Goal: Task Accomplishment & Management: Manage account settings

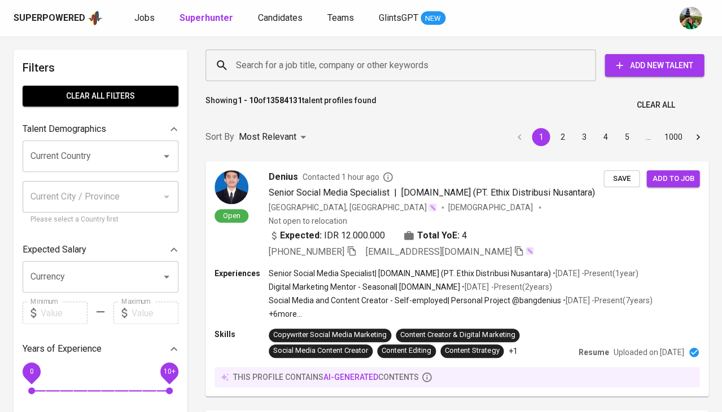
click at [143, 17] on span "Jobs" at bounding box center [144, 17] width 20 height 11
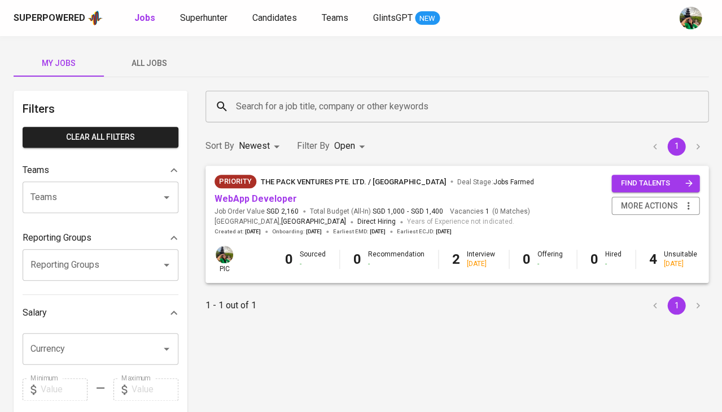
click at [156, 64] on span "All Jobs" at bounding box center [149, 63] width 77 height 14
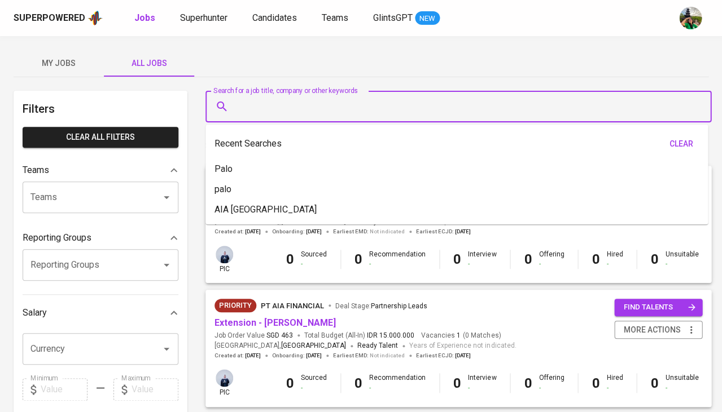
click at [265, 100] on input "Search for a job title, company or other keywords" at bounding box center [461, 106] width 456 height 21
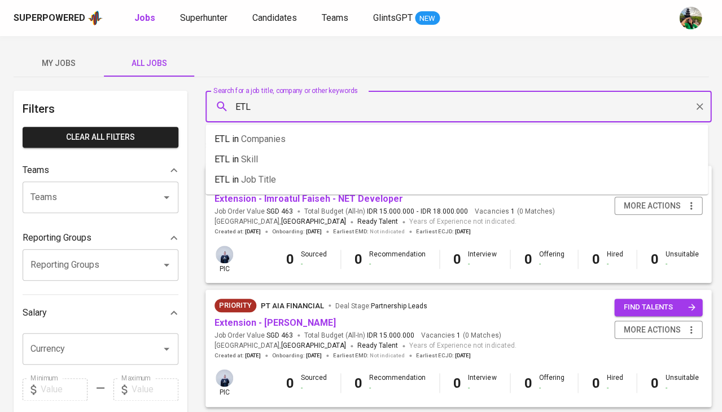
type input "ETL"
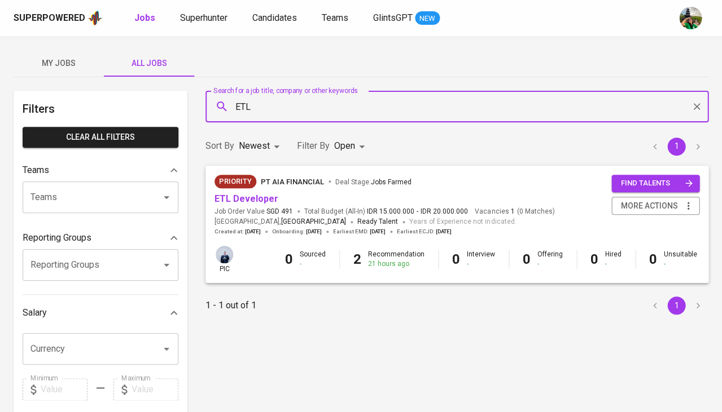
click at [340, 147] on body "Superpowered Jobs Superhunter Candidates Teams GlintsGPT NEW My Jobs All Jobs F…" at bounding box center [361, 385] width 722 height 770
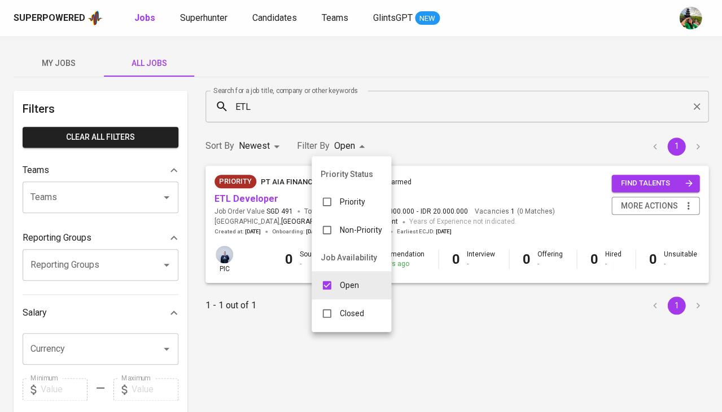
click at [332, 309] on input "checkbox" at bounding box center [326, 313] width 21 height 21
checkbox input "true"
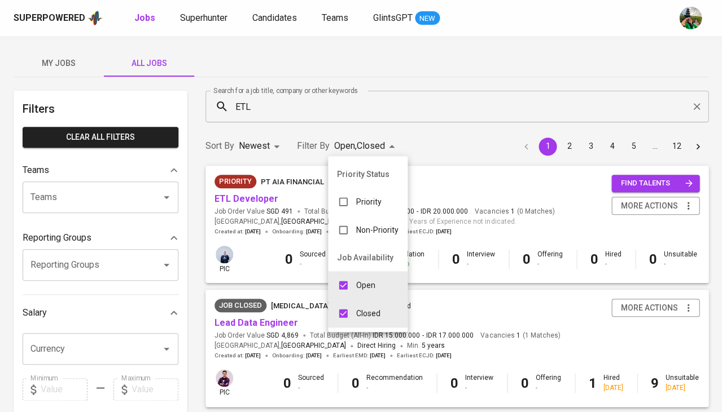
type input "OPEN,CLOSE"
click at [449, 290] on div at bounding box center [361, 206] width 722 height 412
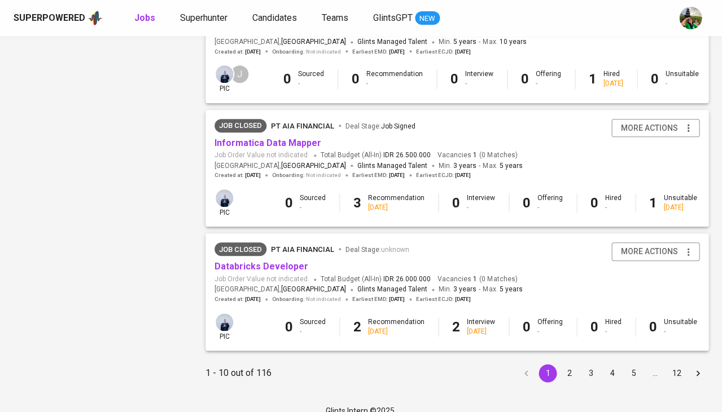
scroll to position [1063, 0]
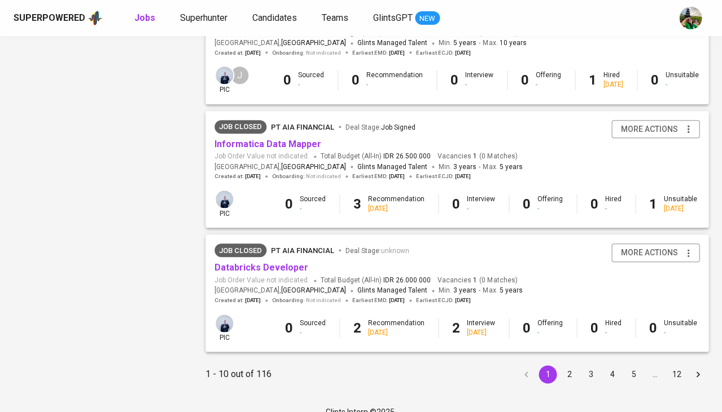
click at [632, 366] on button "5" at bounding box center [633, 375] width 18 height 18
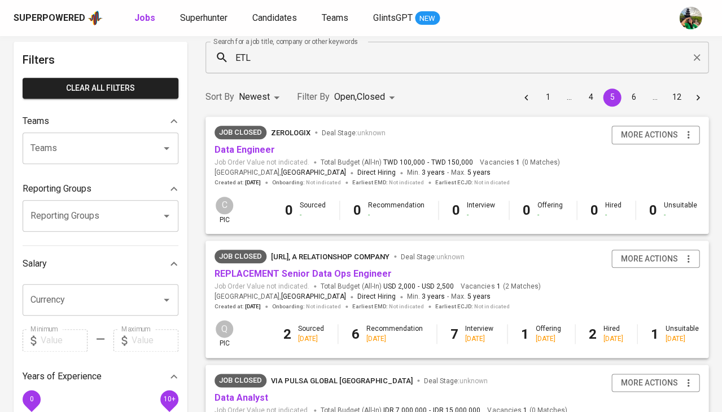
scroll to position [49, 0]
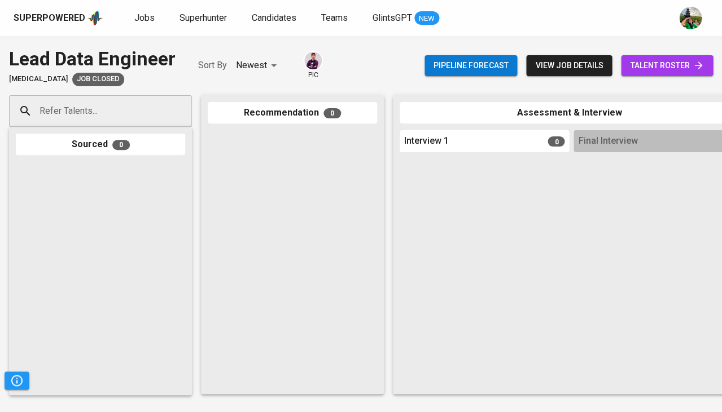
click at [654, 70] on span "talent roster" at bounding box center [667, 66] width 74 height 14
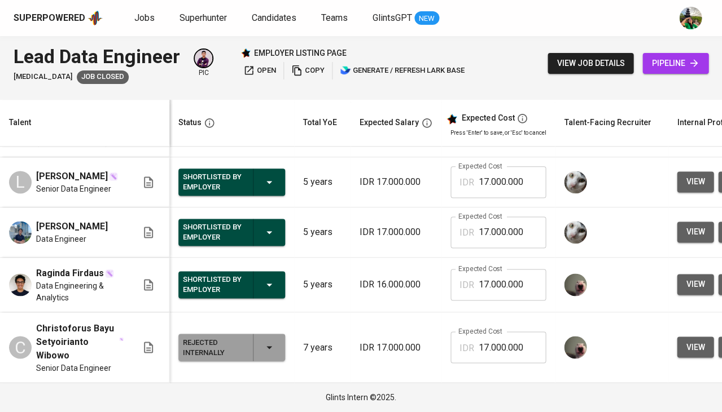
scroll to position [298, 0]
click at [673, 59] on span "pipeline" at bounding box center [675, 63] width 48 height 14
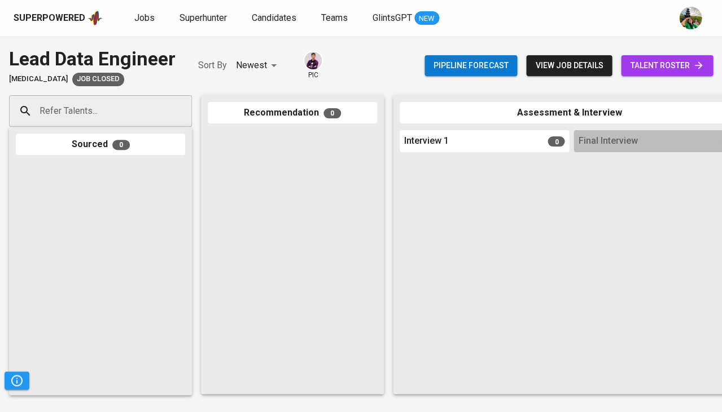
click at [656, 61] on span "talent roster" at bounding box center [667, 66] width 74 height 14
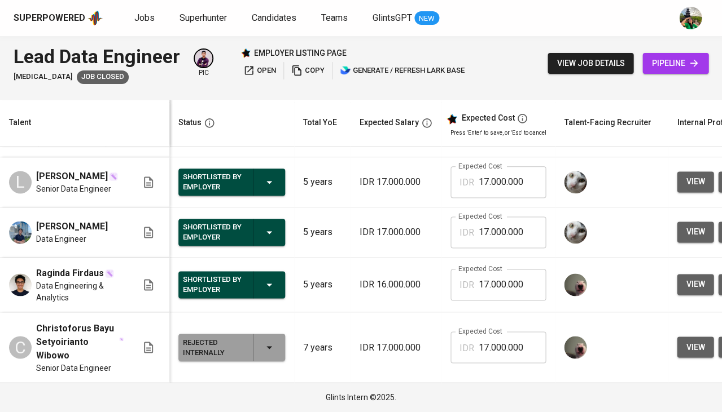
scroll to position [298, 0]
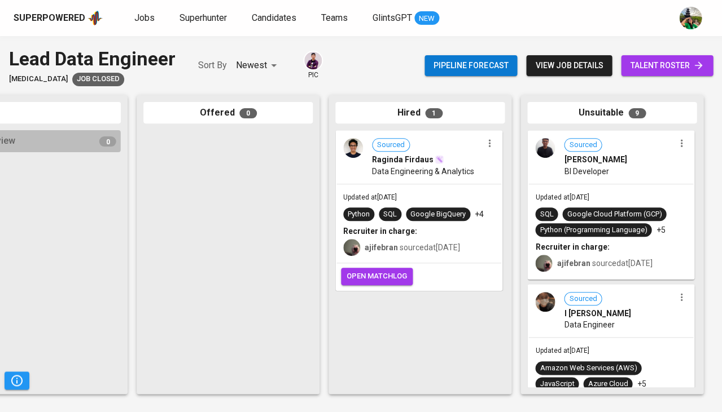
scroll to position [0, 622]
click at [616, 209] on div "Google Cloud Platform (GCP)" at bounding box center [614, 214] width 95 height 11
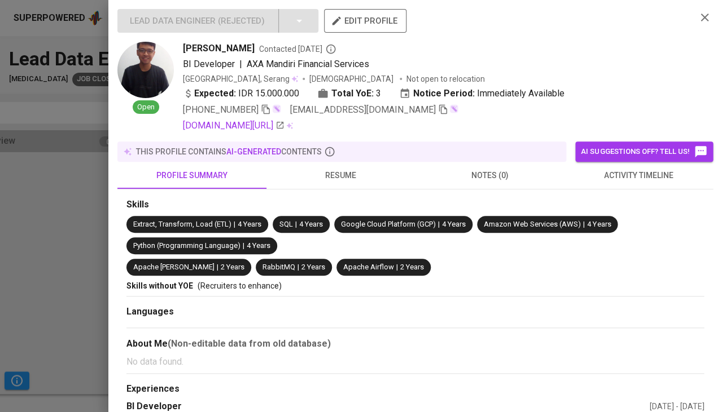
click at [639, 169] on span "activity timeline" at bounding box center [637, 176] width 135 height 14
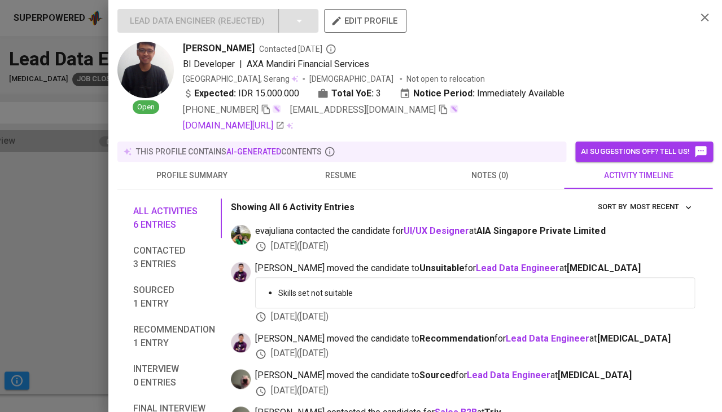
click at [91, 243] on div at bounding box center [361, 206] width 722 height 412
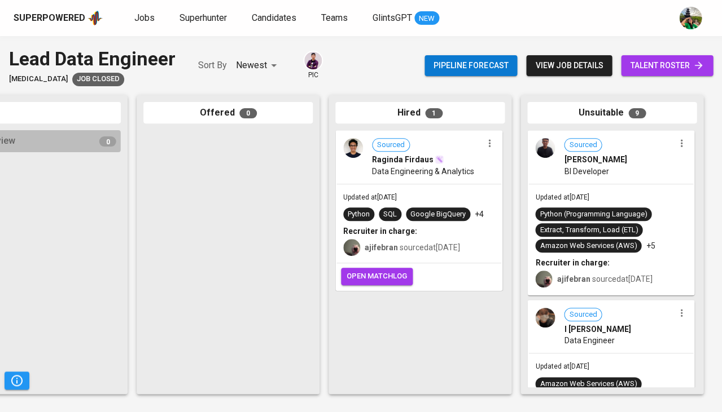
scroll to position [0, 0]
click at [590, 308] on div "Sourced" at bounding box center [583, 315] width 38 height 14
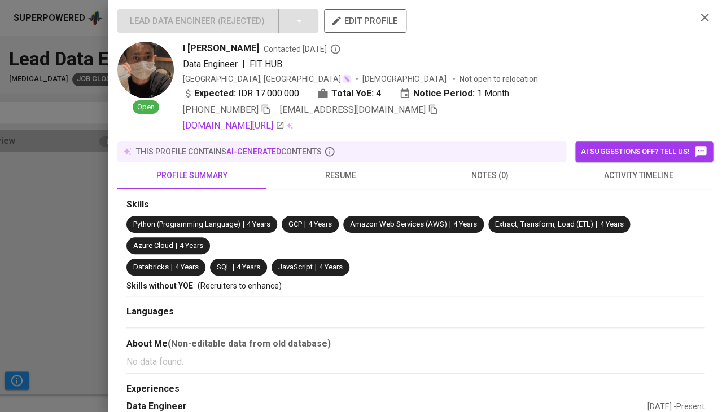
click at [77, 217] on div at bounding box center [361, 206] width 722 height 412
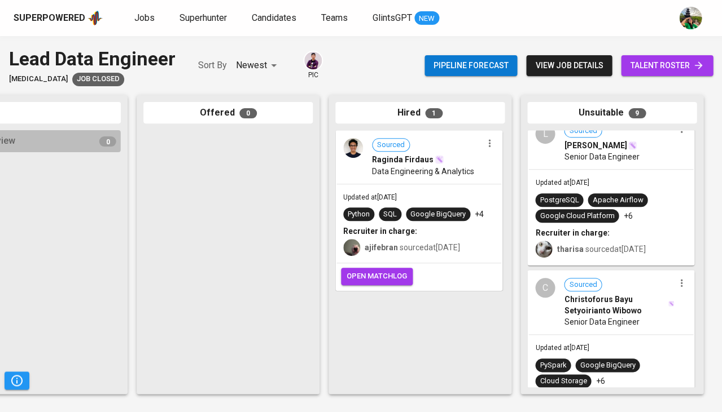
scroll to position [1124, 0]
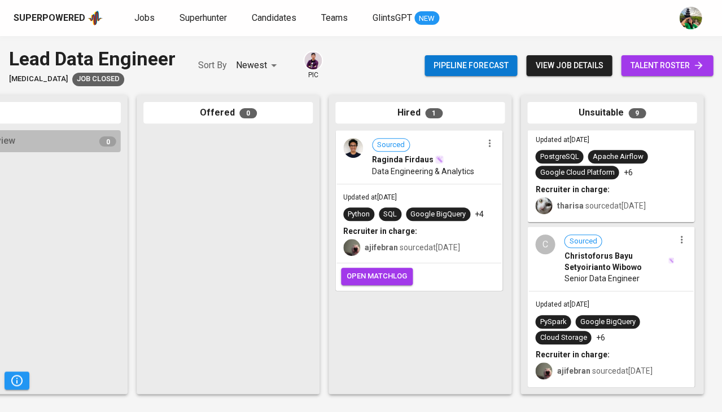
click at [589, 301] on span "Updated at Aug 29, 2025" at bounding box center [562, 305] width 54 height 8
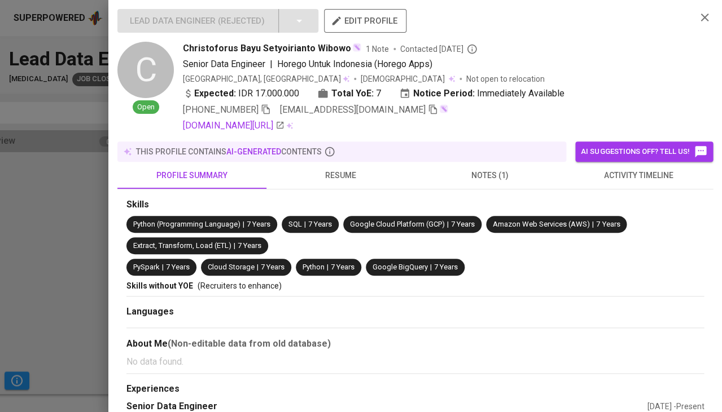
scroll to position [1103, 0]
click at [634, 174] on span "activity timeline" at bounding box center [637, 176] width 135 height 14
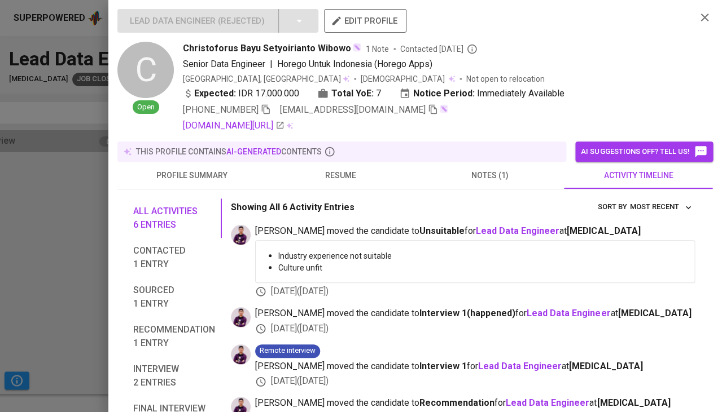
scroll to position [0, 0]
click at [352, 172] on span "resume" at bounding box center [340, 176] width 135 height 14
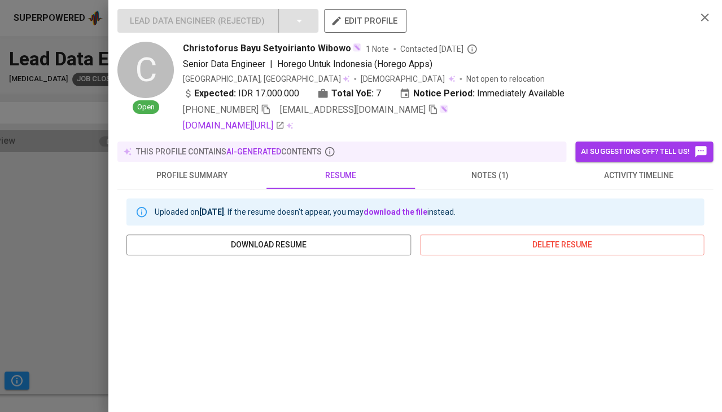
click at [305, 43] on span "Christoforus Bayu Setyoirianto Wibowo" at bounding box center [267, 49] width 168 height 14
copy span "Christoforus Bayu Setyoirianto Wibowo"
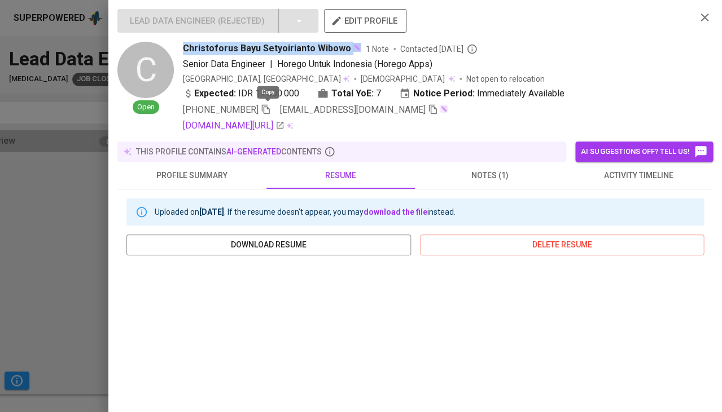
click at [267, 108] on icon "button" at bounding box center [266, 109] width 10 height 10
click at [428, 108] on icon "button" at bounding box center [433, 109] width 10 height 10
click at [75, 248] on div at bounding box center [361, 206] width 722 height 412
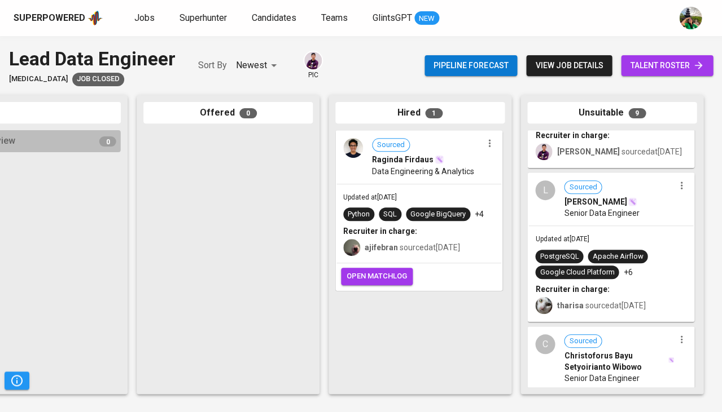
scroll to position [1012, 0]
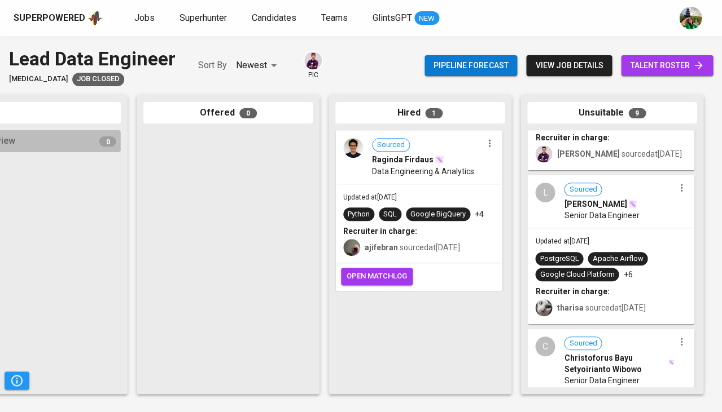
click at [621, 251] on div "Updated at Sep 12, 2025 PostgreSQL Apache Airflow Google Cloud Platform +6 Recr…" at bounding box center [610, 276] width 165 height 95
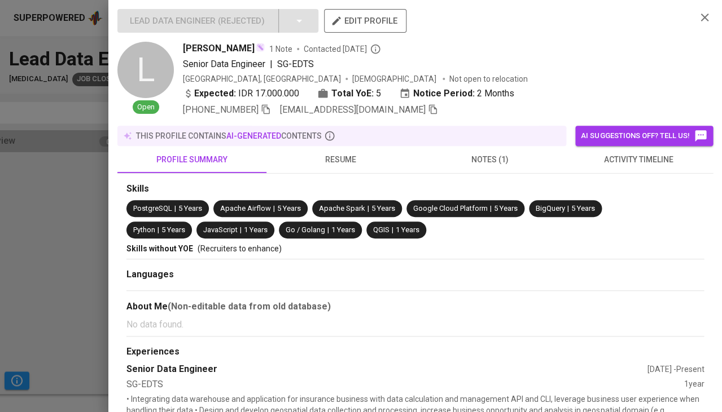
click at [64, 221] on div at bounding box center [361, 206] width 722 height 412
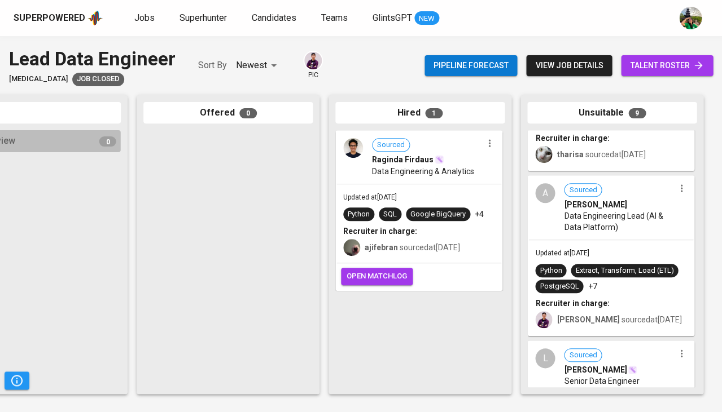
scroll to position [849, 0]
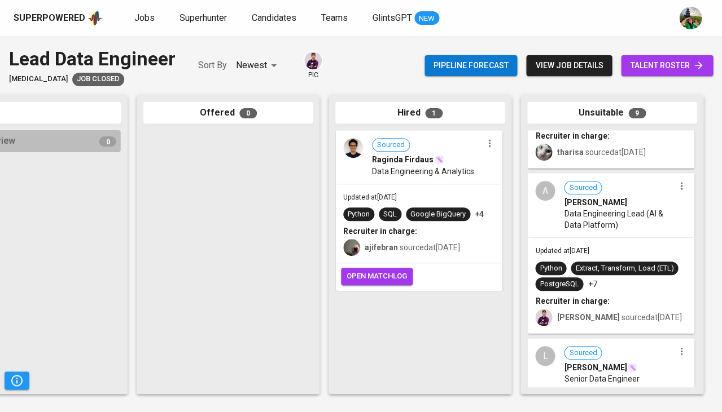
click at [635, 226] on span "Data Engineering Lead (AI & Data Platform)" at bounding box center [619, 219] width 110 height 23
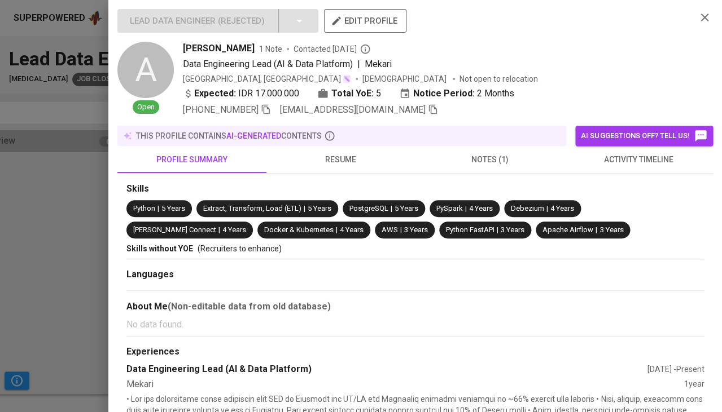
click at [642, 165] on button "activity timeline" at bounding box center [638, 159] width 149 height 27
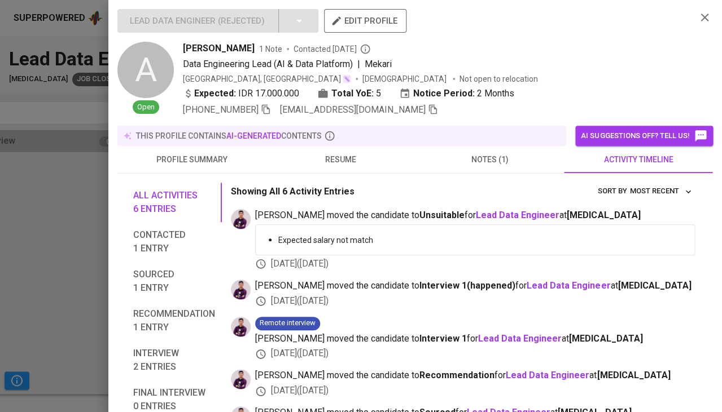
scroll to position [81, 0]
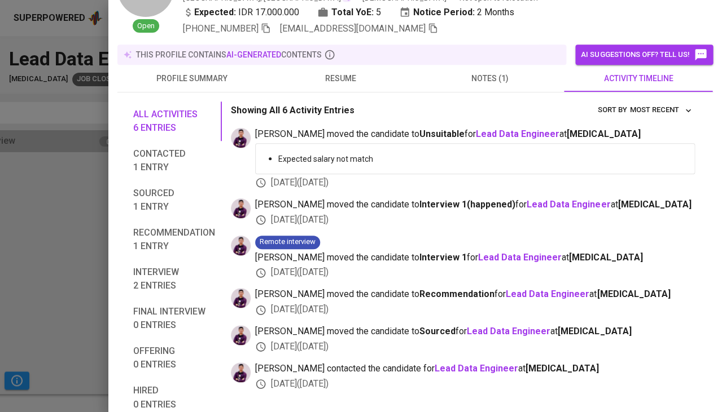
click at [337, 72] on span "resume" at bounding box center [340, 79] width 135 height 14
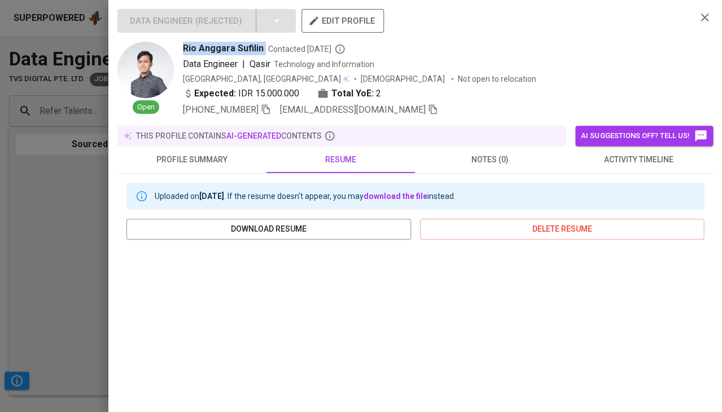
scroll to position [4094, 0]
click at [644, 160] on span "activity timeline" at bounding box center [637, 160] width 135 height 14
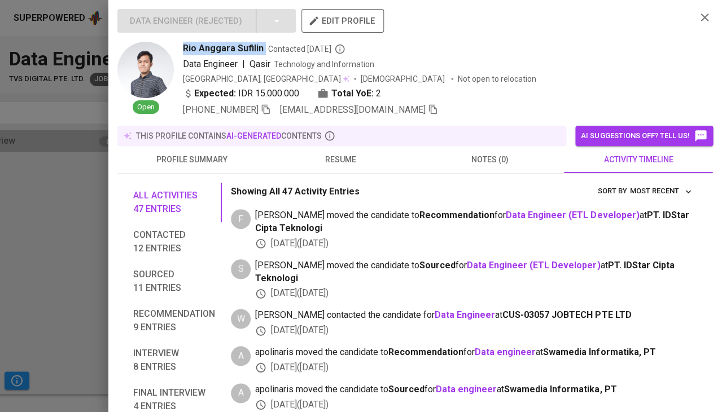
scroll to position [0, 0]
click at [335, 161] on span "resume" at bounding box center [340, 160] width 135 height 14
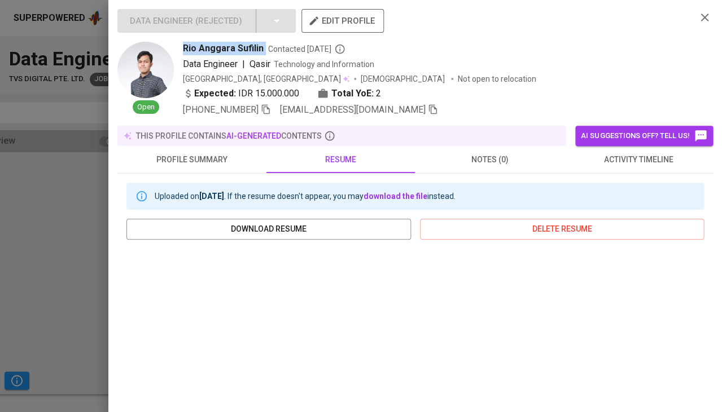
click at [67, 228] on div at bounding box center [361, 206] width 722 height 412
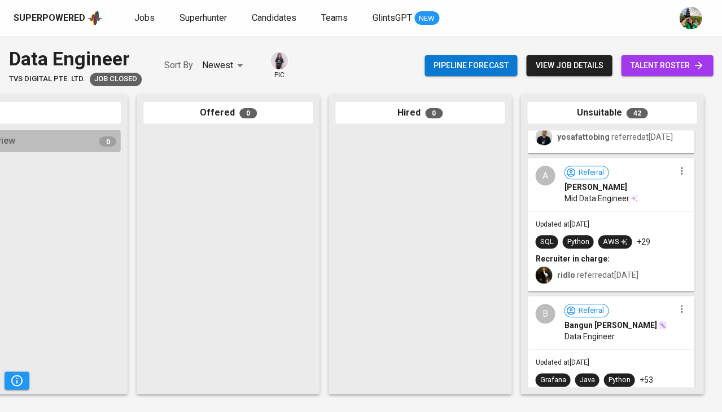
scroll to position [4264, 0]
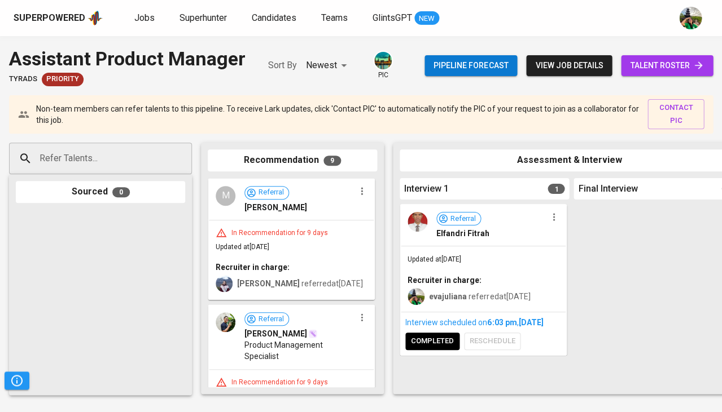
scroll to position [0, 622]
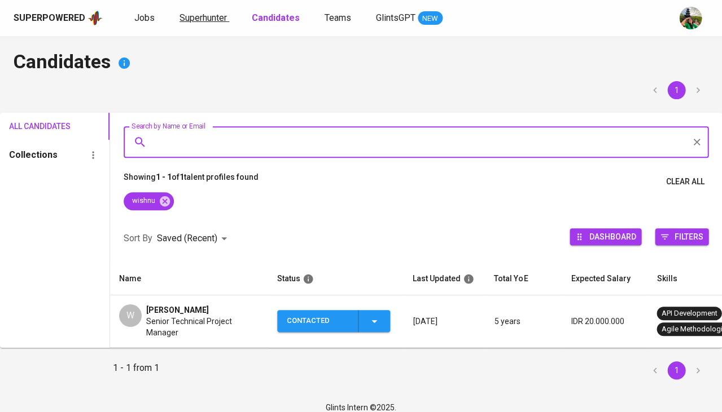
click at [201, 21] on span "Superhunter" at bounding box center [202, 17] width 47 height 11
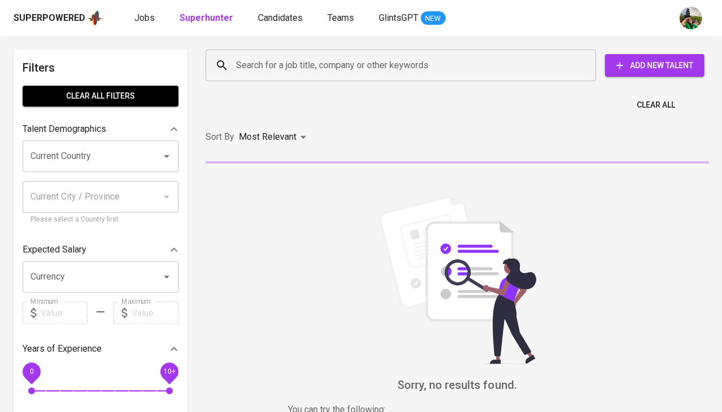
click at [271, 70] on input "Search for a job title, company or other keywords" at bounding box center [403, 65] width 340 height 21
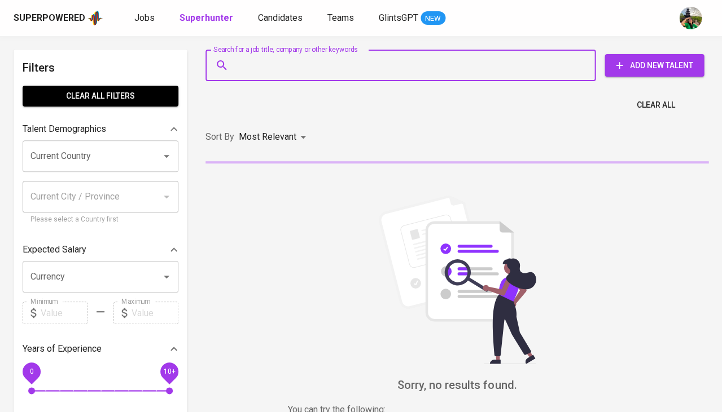
paste input "christo.bayu@gmail.co"
type input "christo.bayu@gmail.co"
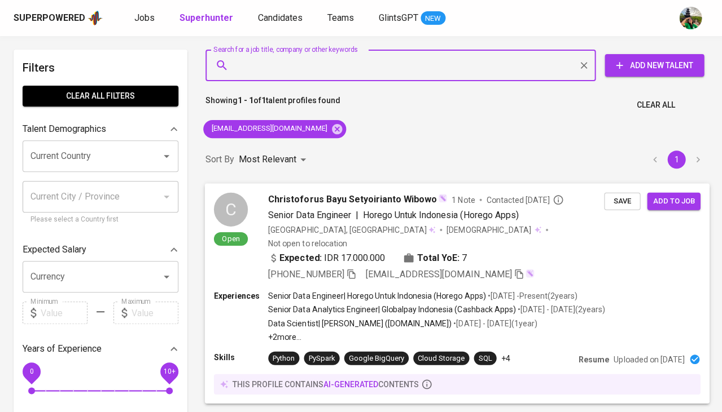
click at [622, 196] on span "Save" at bounding box center [621, 201] width 25 height 13
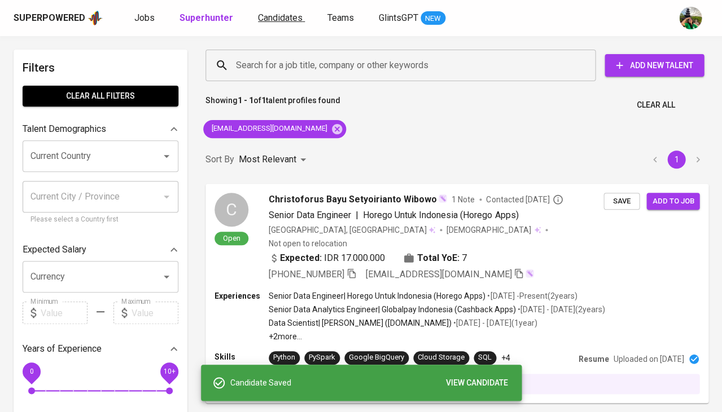
click at [286, 19] on span "Candidates" at bounding box center [280, 17] width 45 height 11
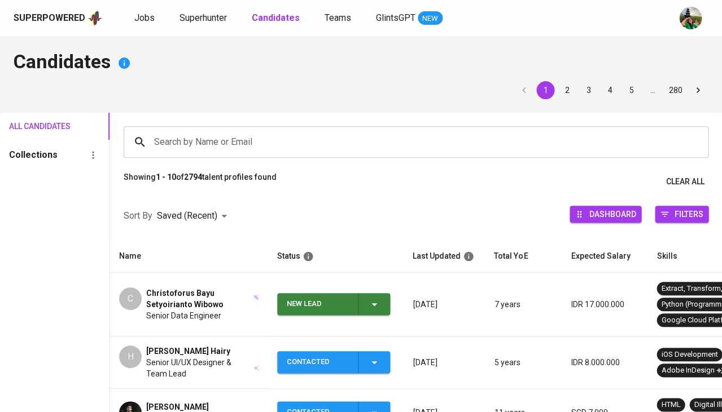
click at [202, 298] on span "Christoforus Bayu Setyoirianto Wibowo" at bounding box center [199, 299] width 106 height 23
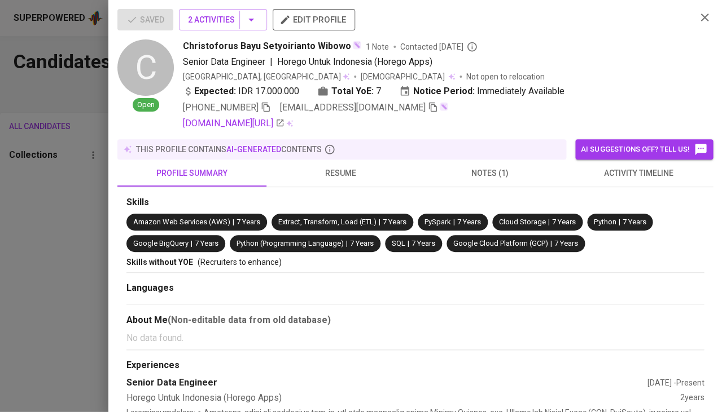
click at [640, 171] on span "activity timeline" at bounding box center [637, 173] width 135 height 14
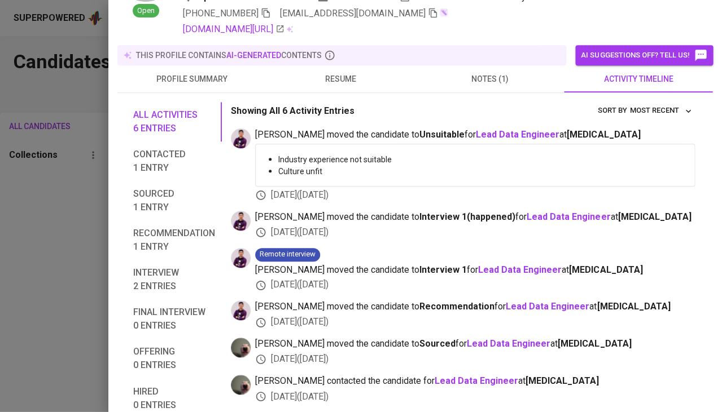
click at [16, 296] on div at bounding box center [361, 206] width 722 height 412
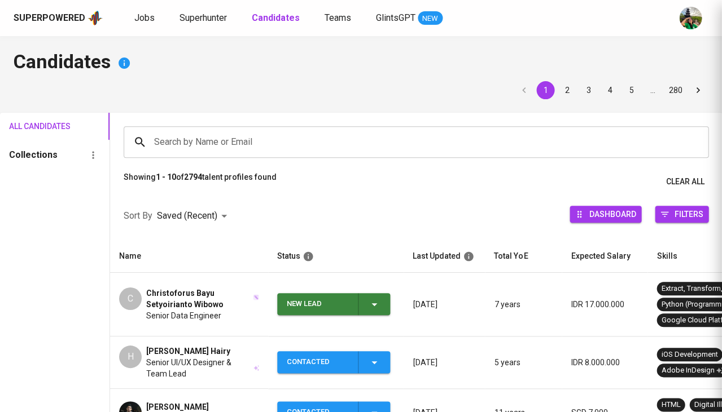
scroll to position [84, 0]
click at [165, 305] on span "Christoforus Bayu Setyoirianto Wibowo" at bounding box center [199, 299] width 106 height 23
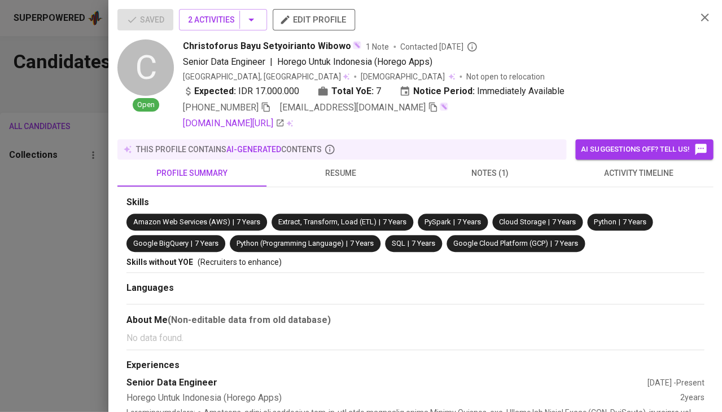
click at [613, 169] on span "activity timeline" at bounding box center [637, 173] width 135 height 14
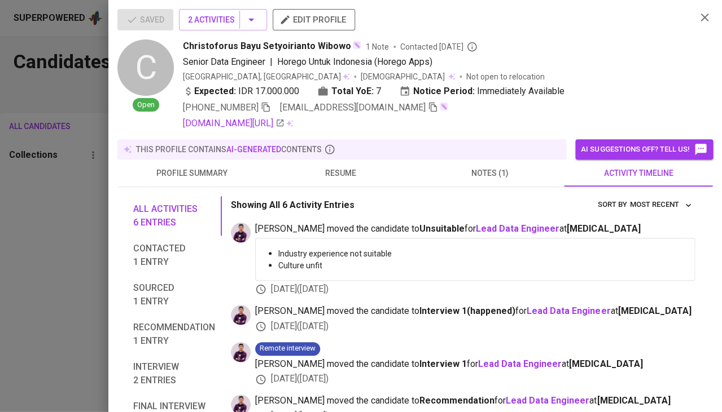
click at [39, 260] on div at bounding box center [361, 206] width 722 height 412
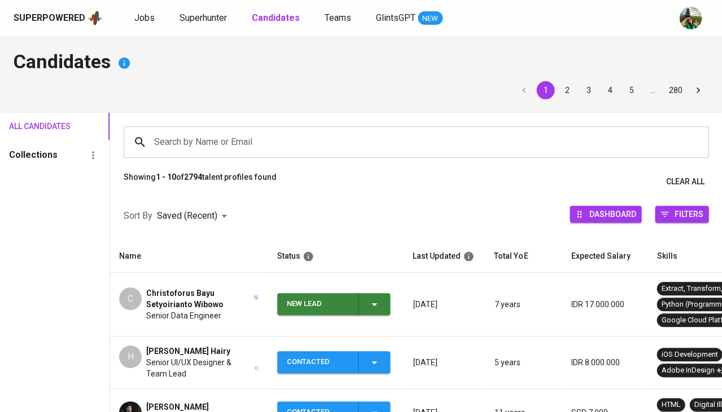
click at [376, 299] on icon "button" at bounding box center [374, 305] width 14 height 14
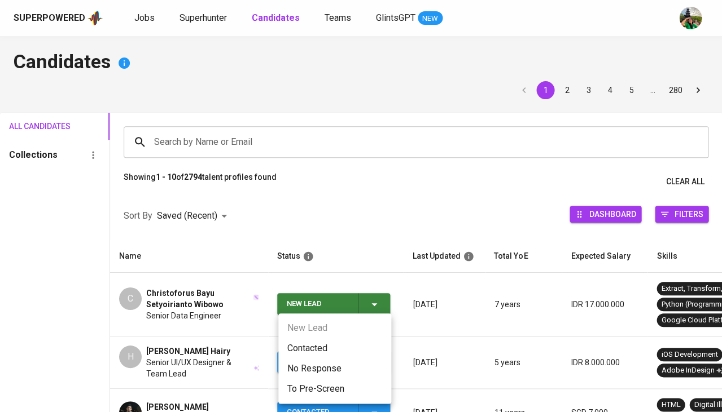
click at [303, 353] on li "Contacted" at bounding box center [334, 349] width 113 height 20
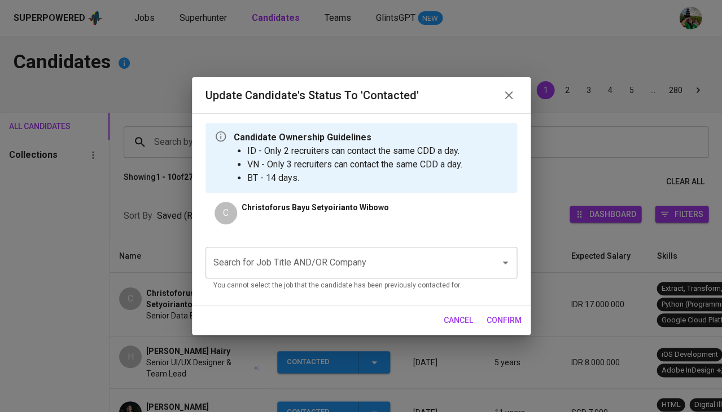
click at [309, 273] on div "Search for Job Title AND/OR Company" at bounding box center [360, 263] width 311 height 32
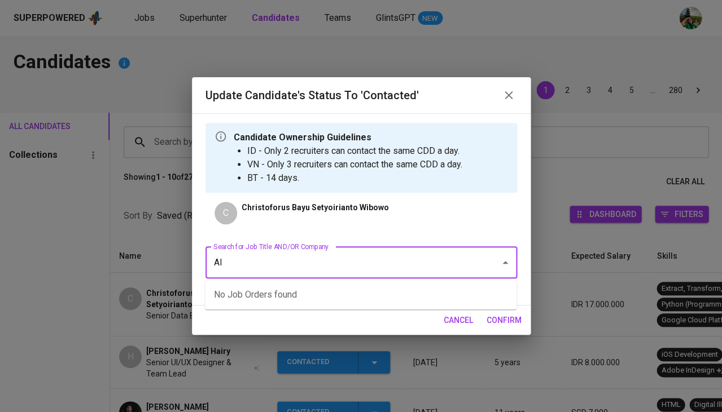
type input "AIA"
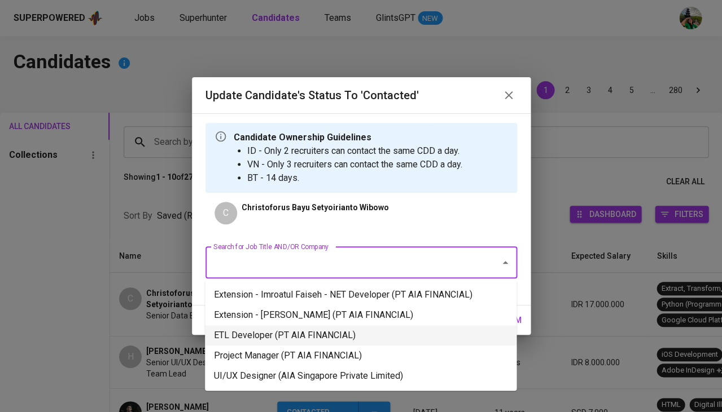
click at [319, 331] on li "ETL Developer (PT AIA FINANCIAL)" at bounding box center [360, 336] width 311 height 20
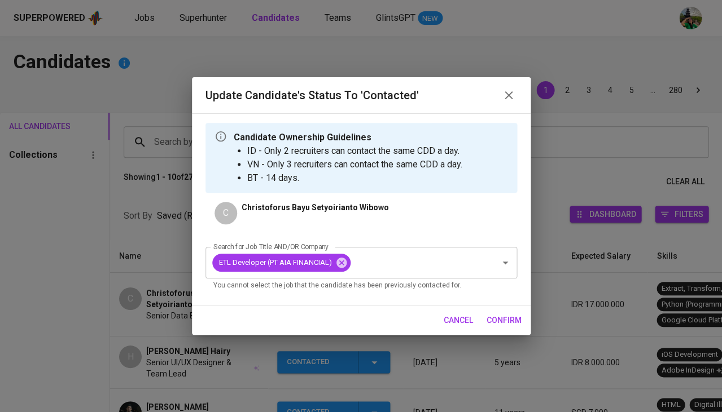
click at [504, 318] on span "confirm" at bounding box center [503, 321] width 35 height 14
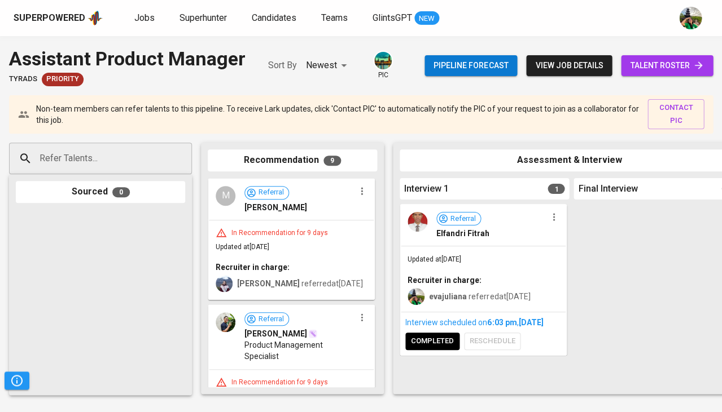
scroll to position [0, 622]
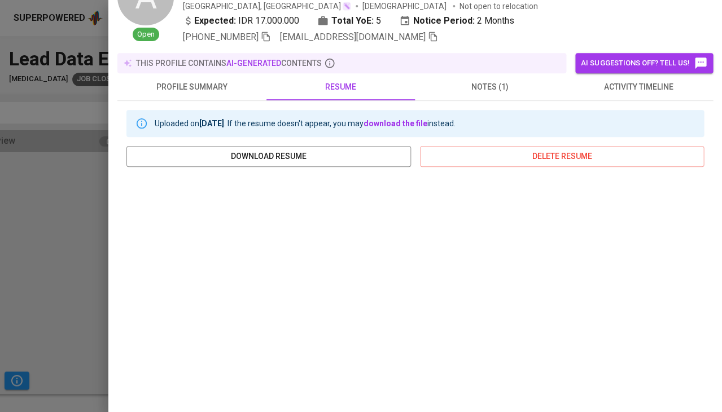
scroll to position [-11, 0]
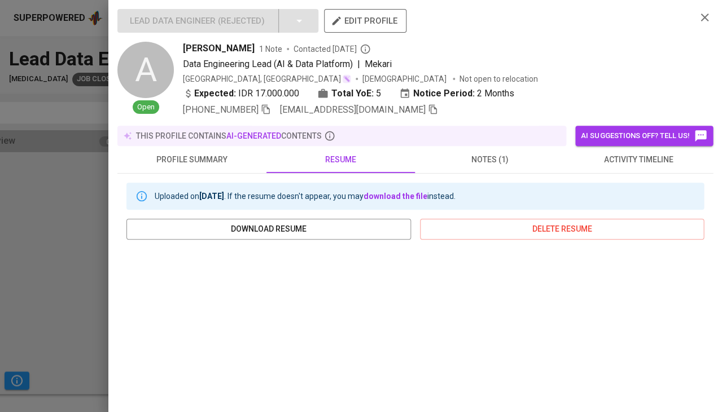
click at [65, 190] on div at bounding box center [361, 206] width 722 height 412
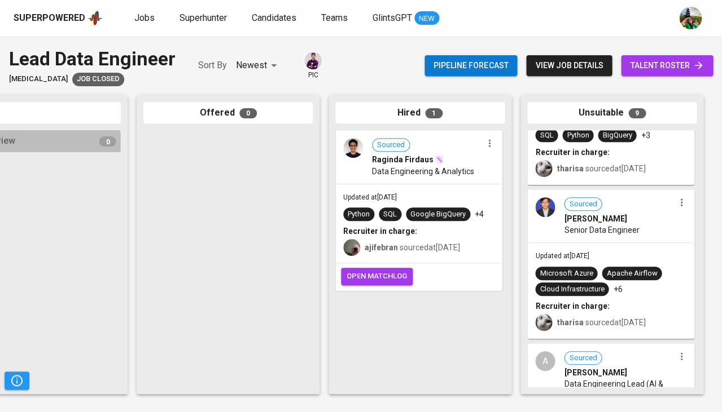
scroll to position [657, 0]
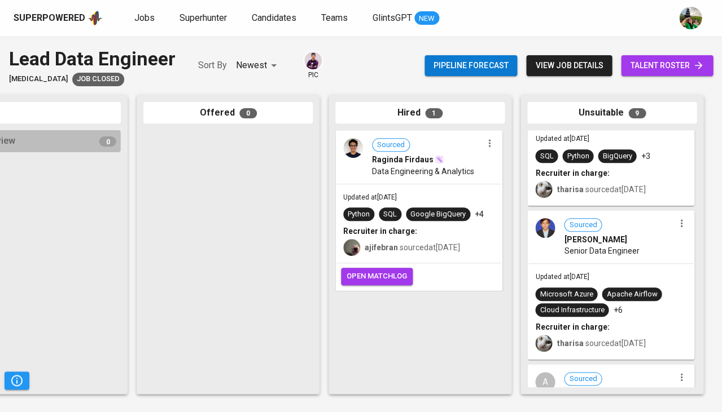
click at [609, 260] on div "Sourced Arinan Najah Putra Senior Data Engineer" at bounding box center [610, 238] width 165 height 52
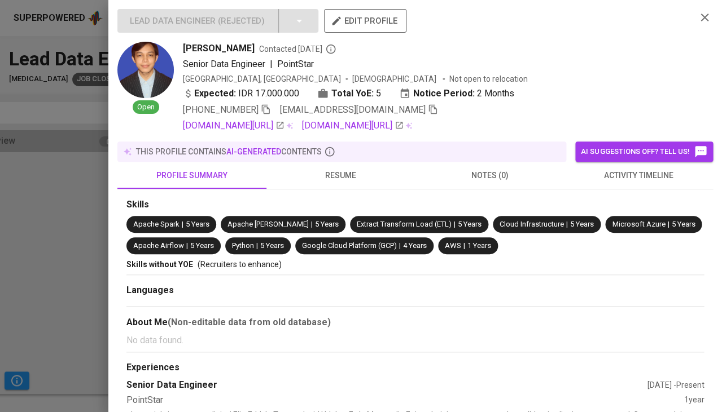
click at [49, 227] on div at bounding box center [361, 206] width 722 height 412
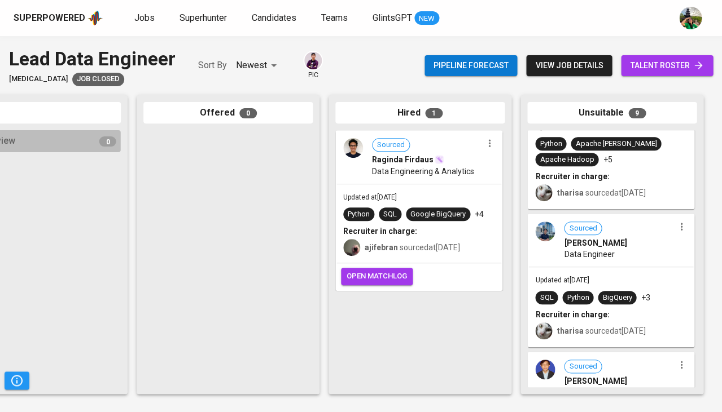
scroll to position [505, 0]
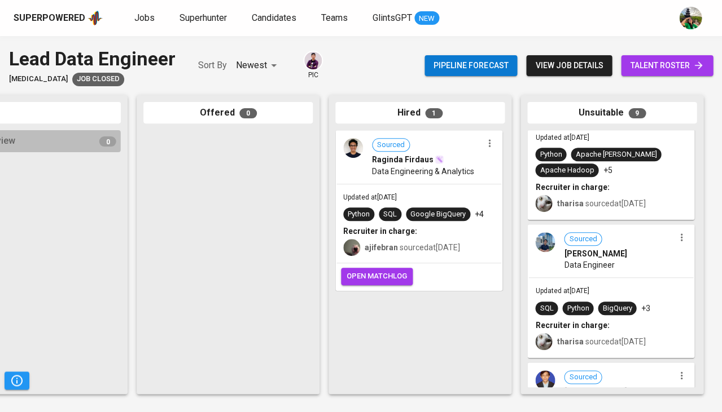
click at [625, 245] on span "Sourced Febrizky Ramadani" at bounding box center [619, 245] width 110 height 27
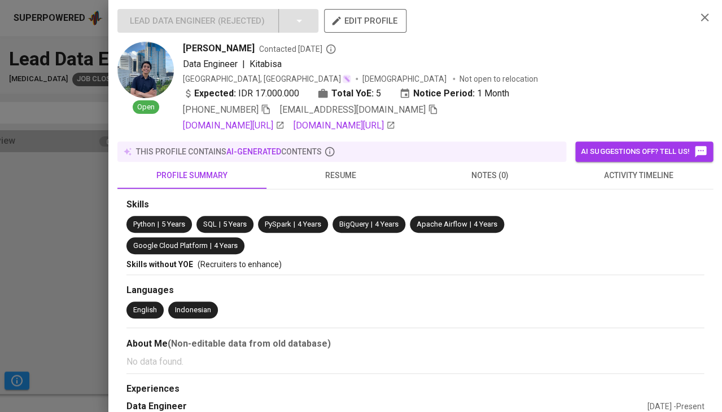
click at [626, 171] on span "activity timeline" at bounding box center [637, 176] width 135 height 14
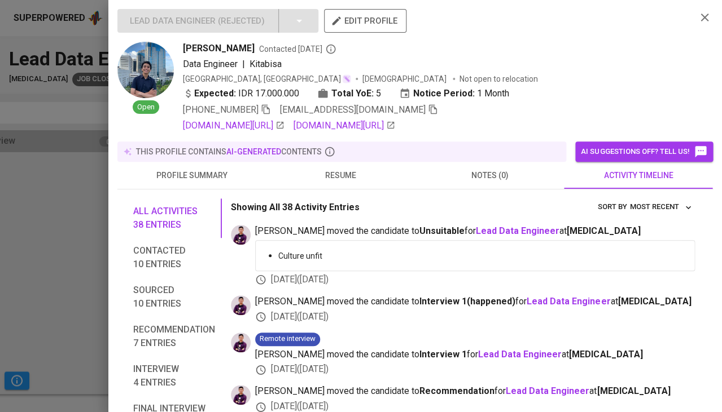
click at [60, 253] on div at bounding box center [361, 206] width 722 height 412
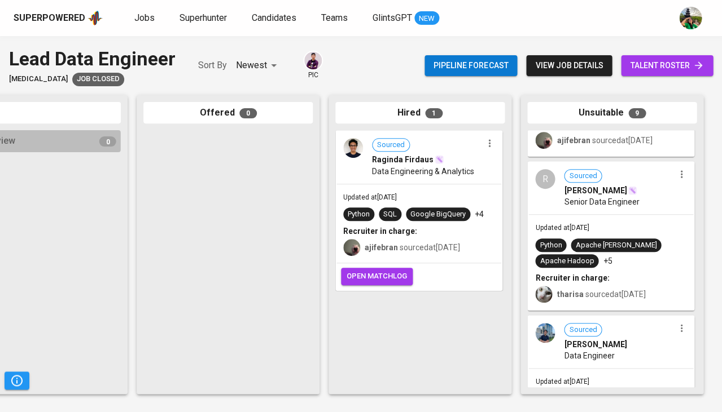
scroll to position [412, 0]
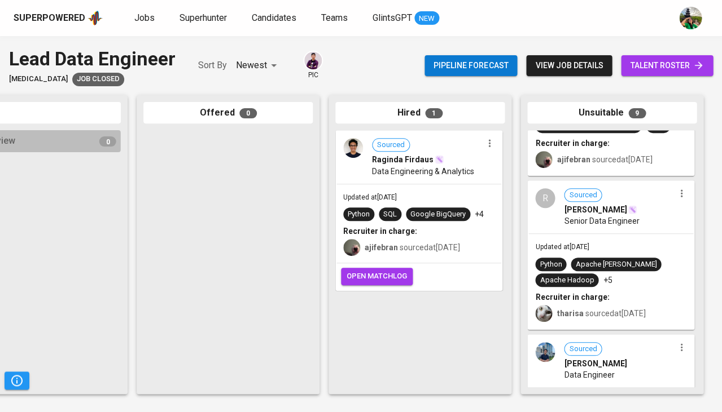
click at [611, 252] on div "Updated at Sep 12, 2025 Python Apache Kafka Apache Hadoop +5 Recruiter in charg…" at bounding box center [610, 281] width 165 height 95
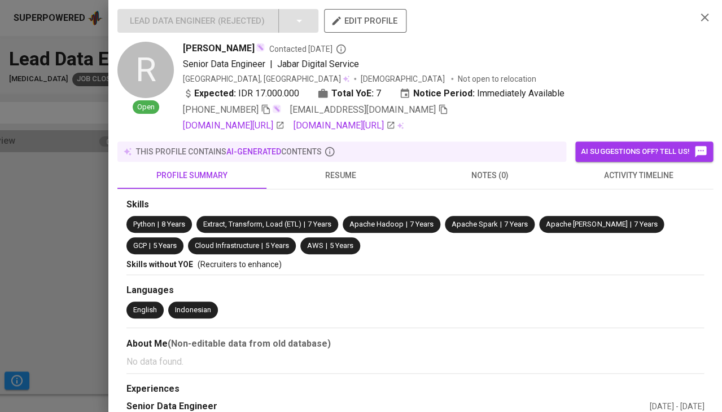
click at [361, 181] on button "resume" at bounding box center [340, 175] width 149 height 27
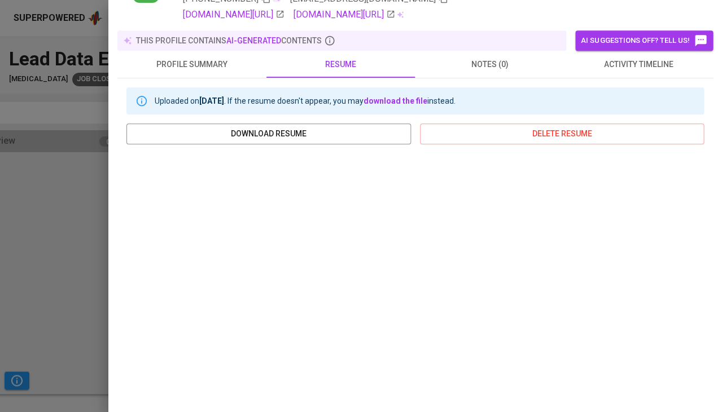
scroll to position [171, 0]
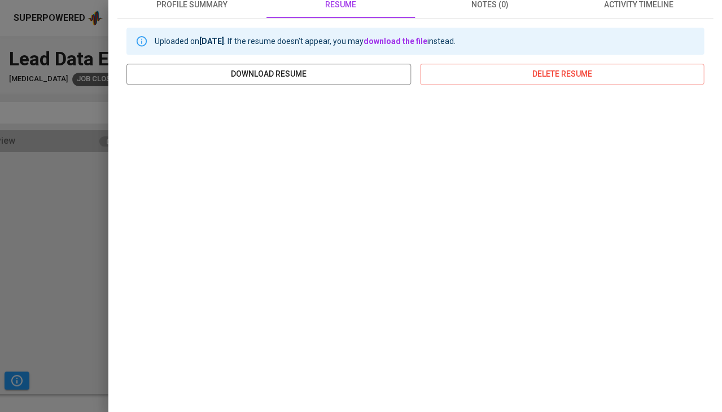
click at [27, 291] on div at bounding box center [361, 206] width 722 height 412
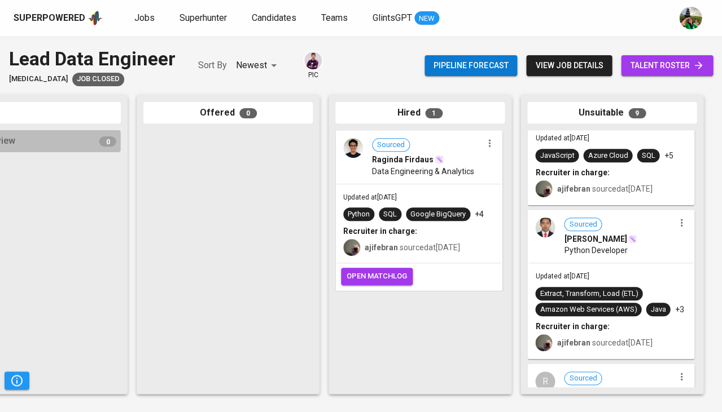
scroll to position [228, 0]
click at [586, 242] on span "Nurdin Nurdin" at bounding box center [595, 239] width 63 height 11
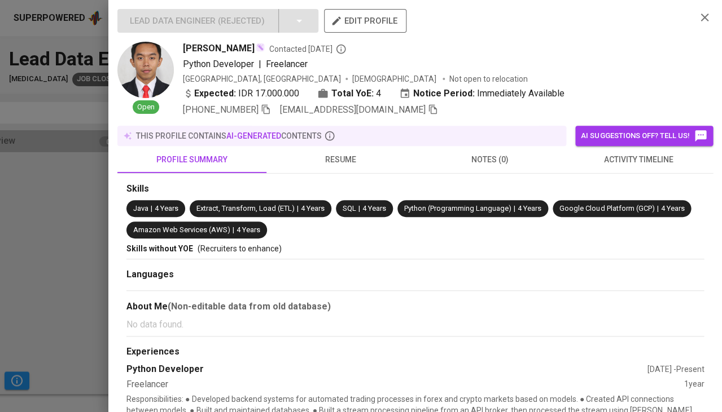
click at [346, 157] on span "resume" at bounding box center [340, 160] width 135 height 14
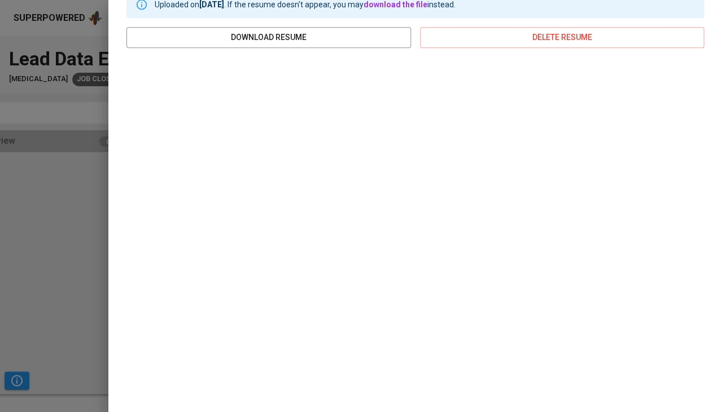
scroll to position [191, 0]
click at [0, 295] on div at bounding box center [361, 206] width 722 height 412
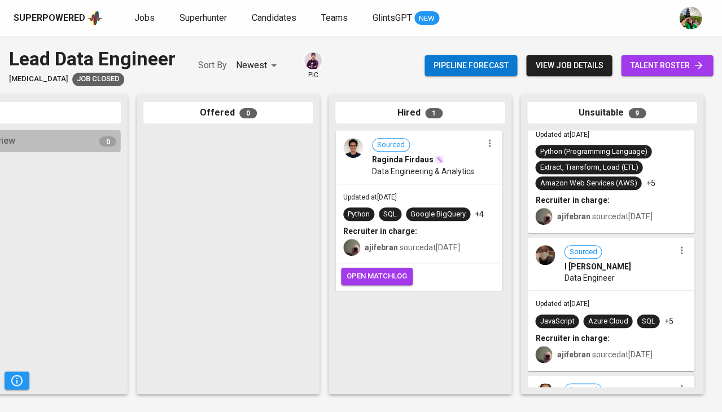
scroll to position [61, 0]
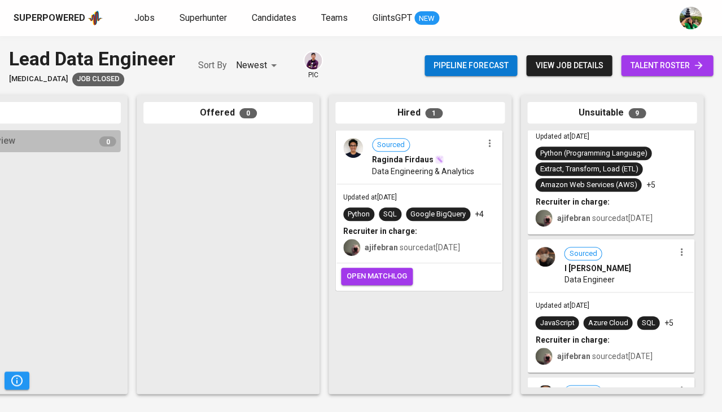
click at [594, 279] on span "Data Engineer" at bounding box center [589, 279] width 50 height 11
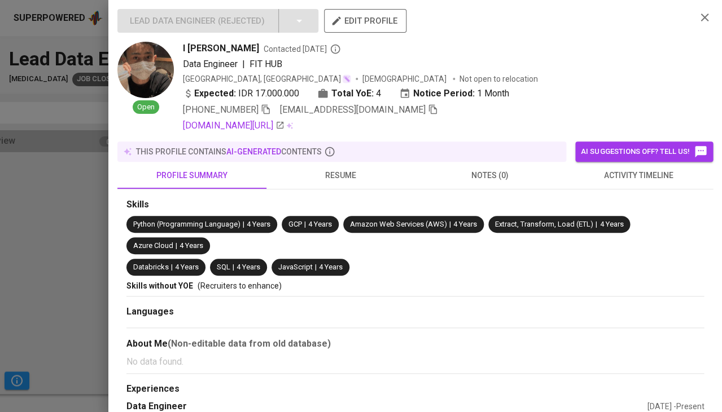
click at [50, 281] on div at bounding box center [361, 206] width 722 height 412
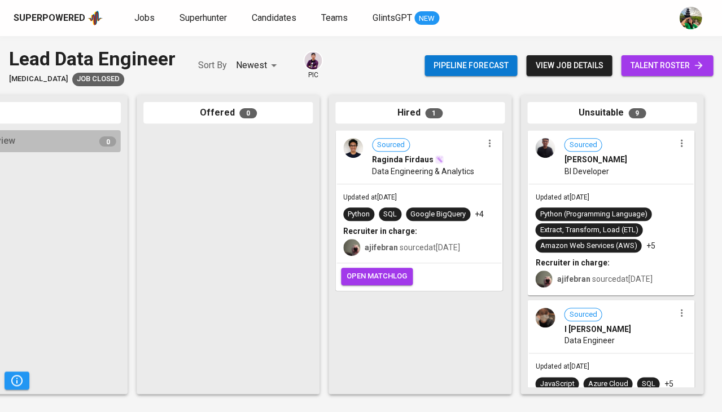
scroll to position [0, 0]
click at [596, 189] on div "Updated at Sep 12, 2025 Python (Programming Language) Extract, Transform, Load …" at bounding box center [610, 240] width 165 height 111
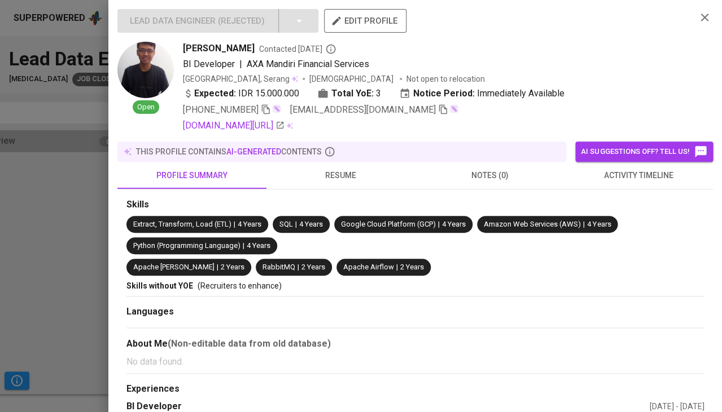
click at [624, 172] on span "activity timeline" at bounding box center [637, 176] width 135 height 14
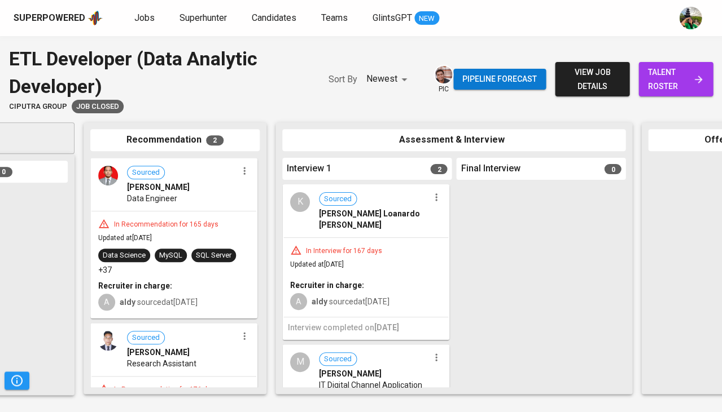
scroll to position [0, 109]
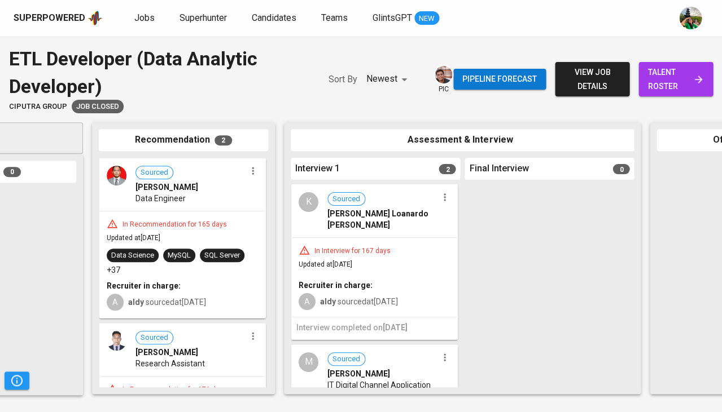
click at [395, 246] on div "In Interview for 167 days Updated at [DATE] Recruiter in charge: A aldy sourced…" at bounding box center [374, 277] width 165 height 79
